Goal: Navigation & Orientation: Find specific page/section

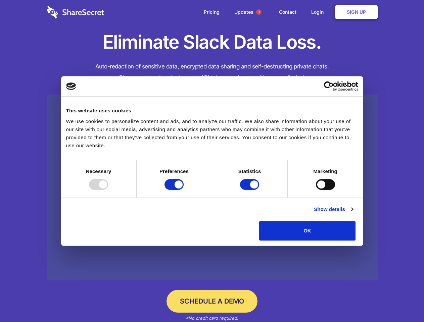
click at [108, 190] on div at bounding box center [98, 184] width 19 height 11
click at [183, 190] on input "Preferences" at bounding box center [173, 184] width 19 height 11
checkbox input "false"
click at [250, 190] on input "Statistics" at bounding box center [249, 184] width 19 height 11
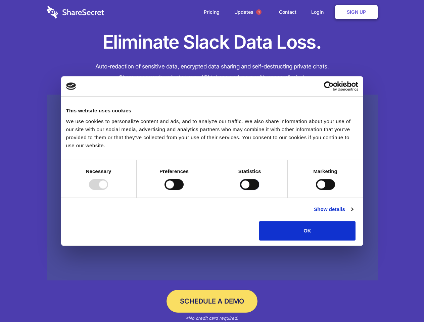
checkbox input "false"
click at [316, 190] on input "Marketing" at bounding box center [325, 184] width 19 height 11
checkbox input "true"
click at [352, 213] on link "Show details" at bounding box center [333, 209] width 39 height 8
click at [0, 0] on li "Necessary 7 Necessary cookies help make a website usable by enabling basic func…" at bounding box center [0, 0] width 0 height 0
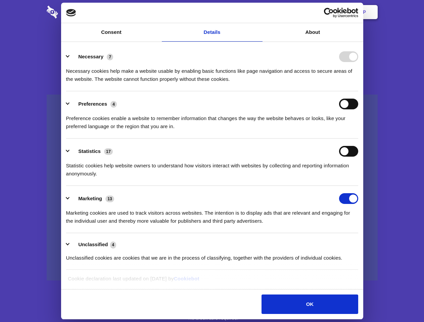
click at [258, 12] on span "1" at bounding box center [258, 11] width 5 height 5
